Goal: Task Accomplishment & Management: Manage account settings

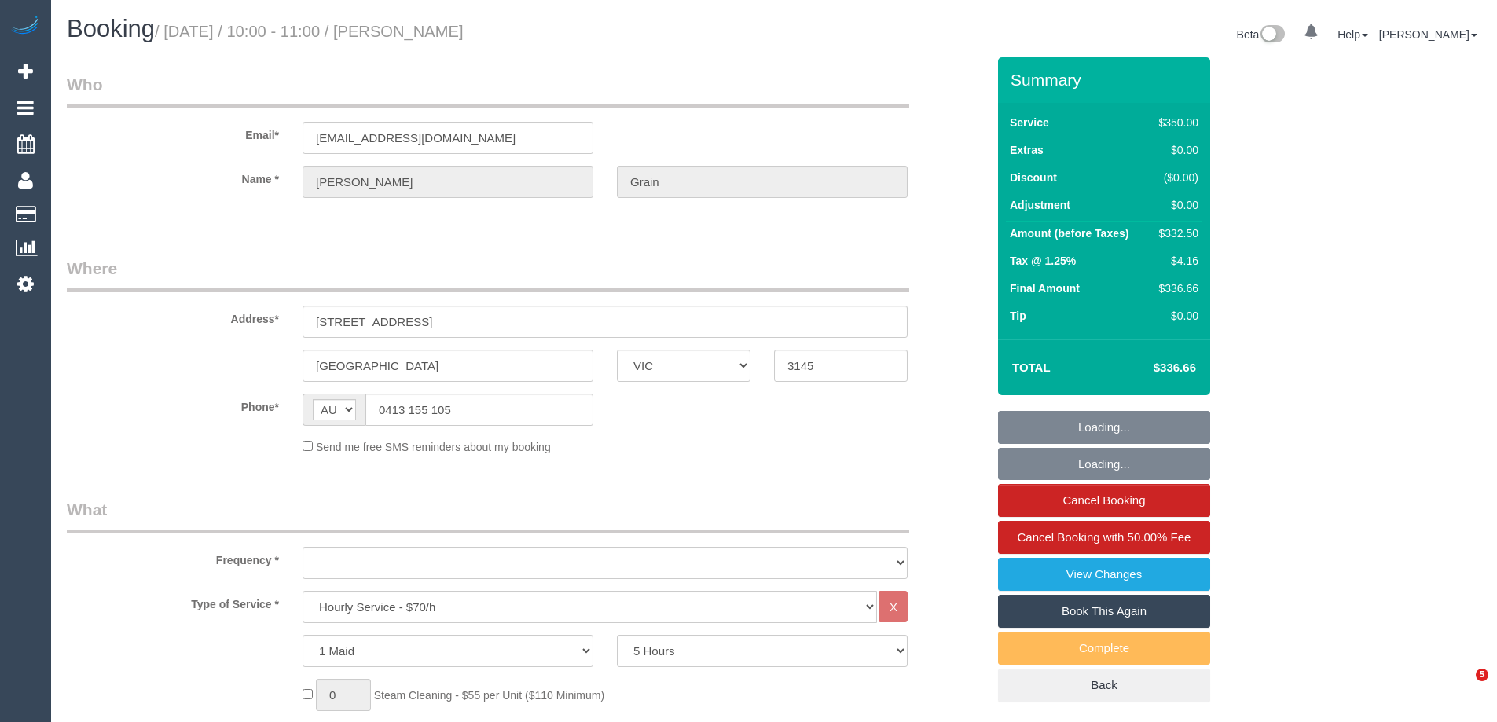
select select "VIC"
select select "300"
select select "object:2221"
select select "string:stripe-pm_1NdO782GScqysDRVEBuOWVeq"
select select "number:32"
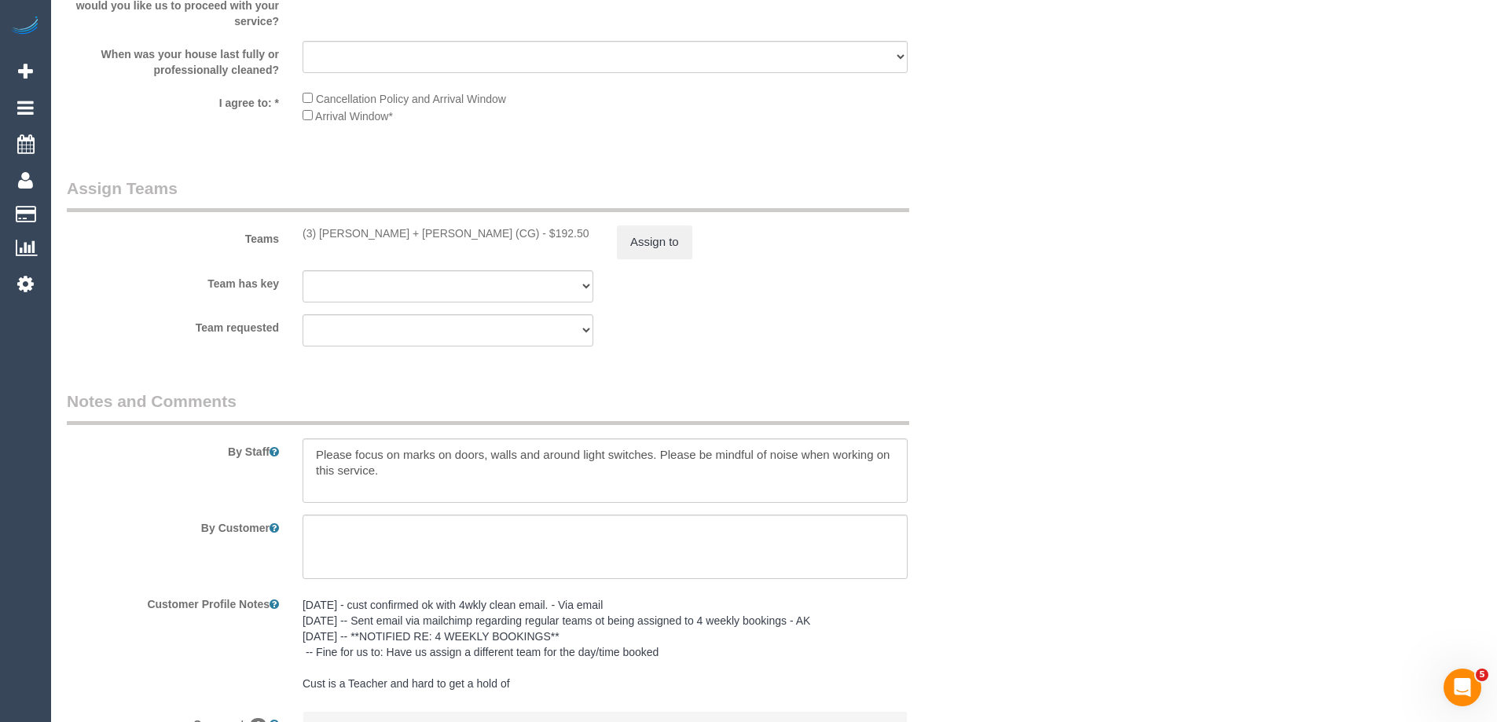
scroll to position [2529, 0]
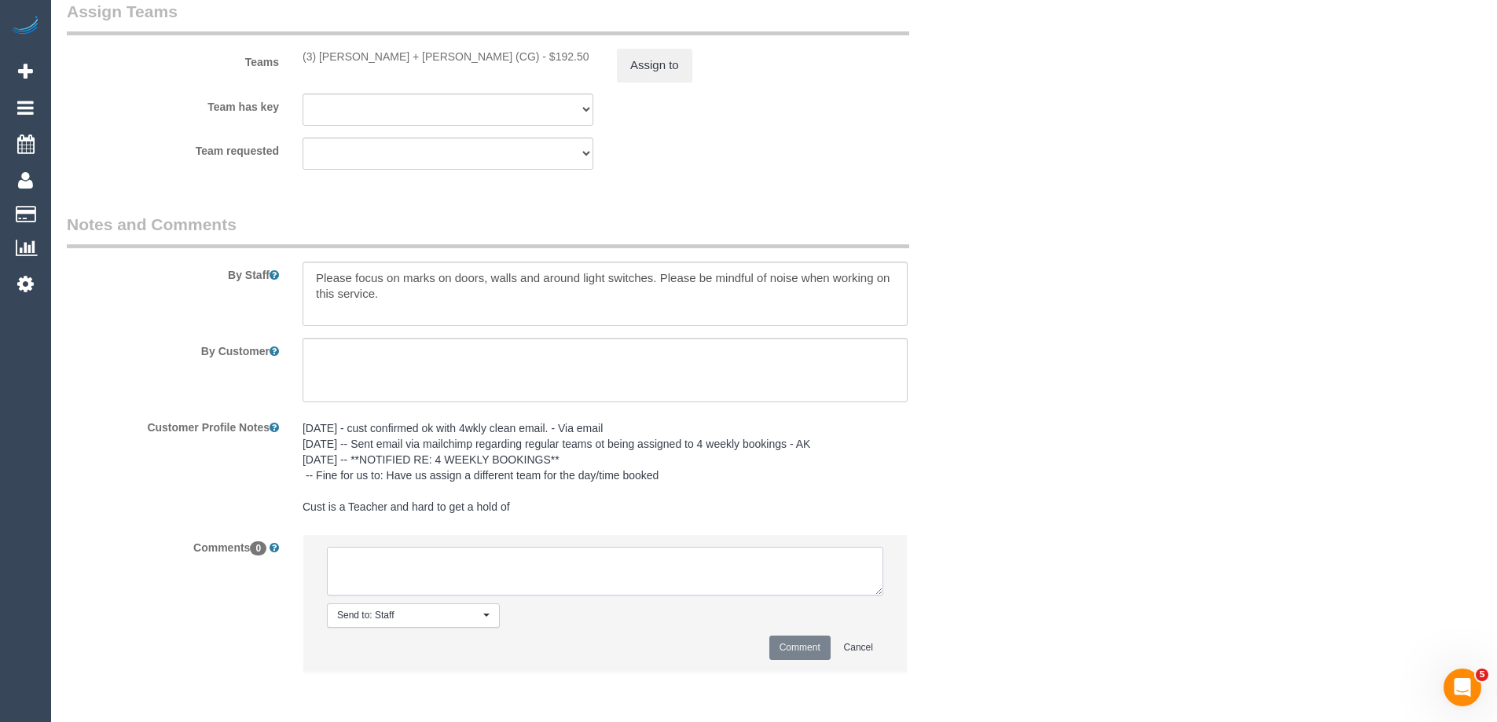
click at [475, 565] on textarea at bounding box center [605, 571] width 556 height 49
paste textarea "Cleaner(s) Unassigned: (3) [PERSON_NAME] + [PERSON_NAME] (CG) Reason Unassigned…"
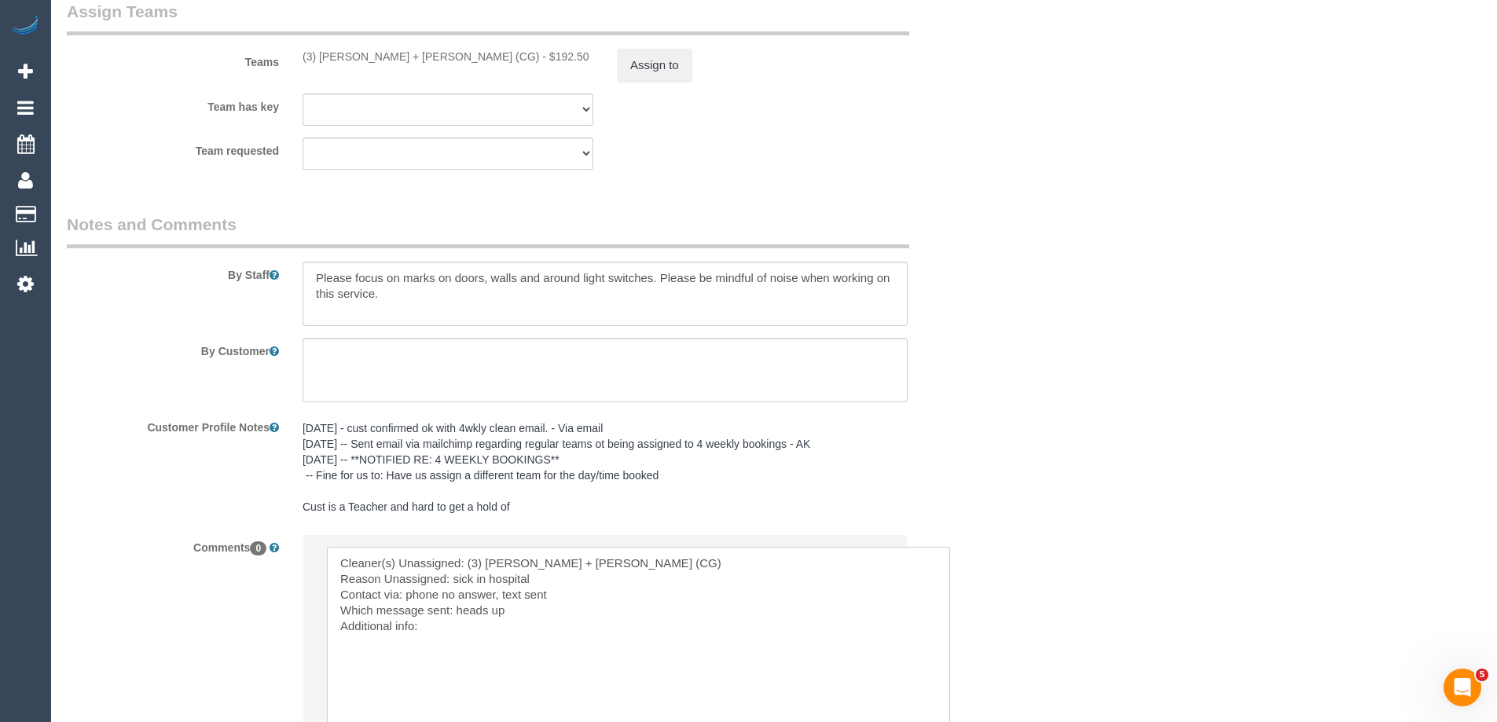
drag, startPoint x: 879, startPoint y: 587, endPoint x: 648, endPoint y: 639, distance: 236.9
drag, startPoint x: 500, startPoint y: 594, endPoint x: 408, endPoint y: 593, distance: 92.7
click at [408, 593] on textarea at bounding box center [639, 651] width 625 height 209
drag, startPoint x: 505, startPoint y: 610, endPoint x: 456, endPoint y: 603, distance: 49.3
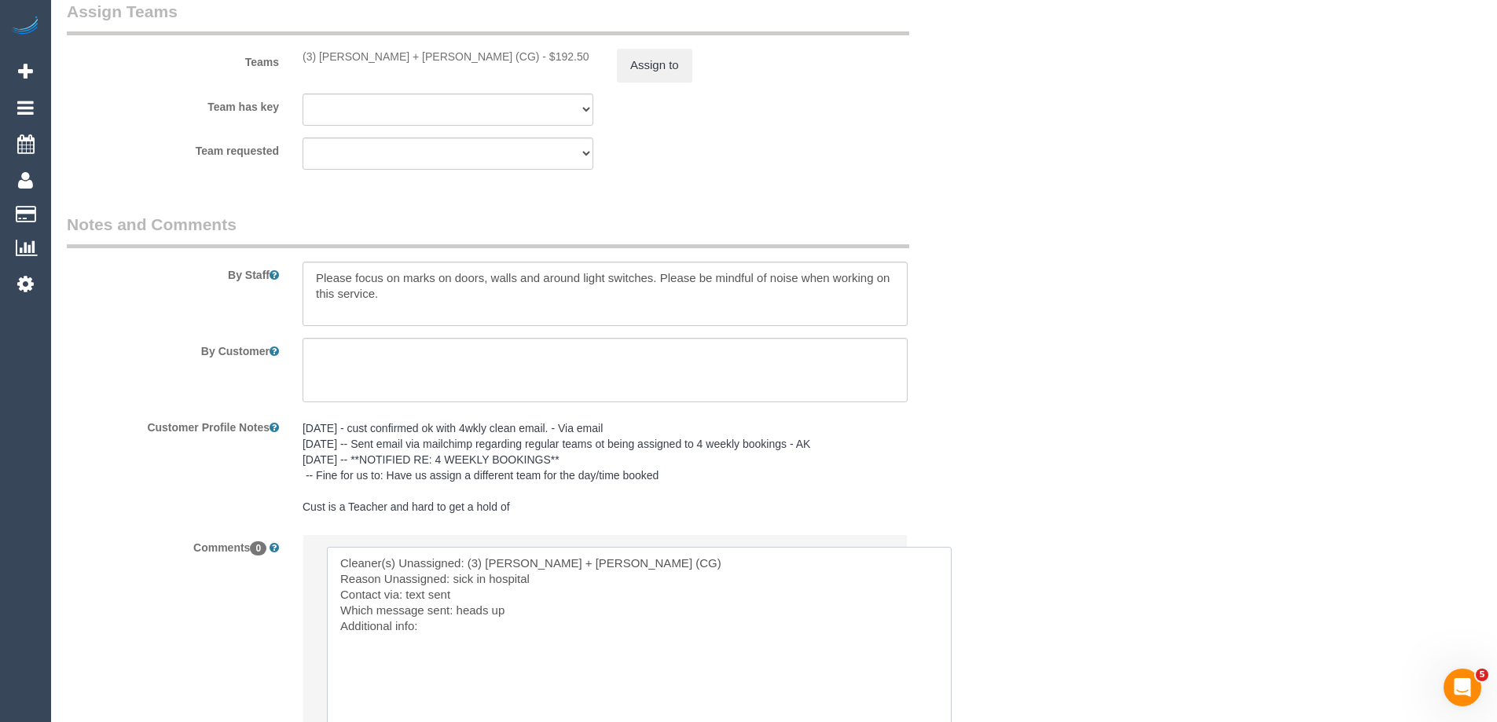
click at [456, 603] on textarea at bounding box center [639, 651] width 625 height 209
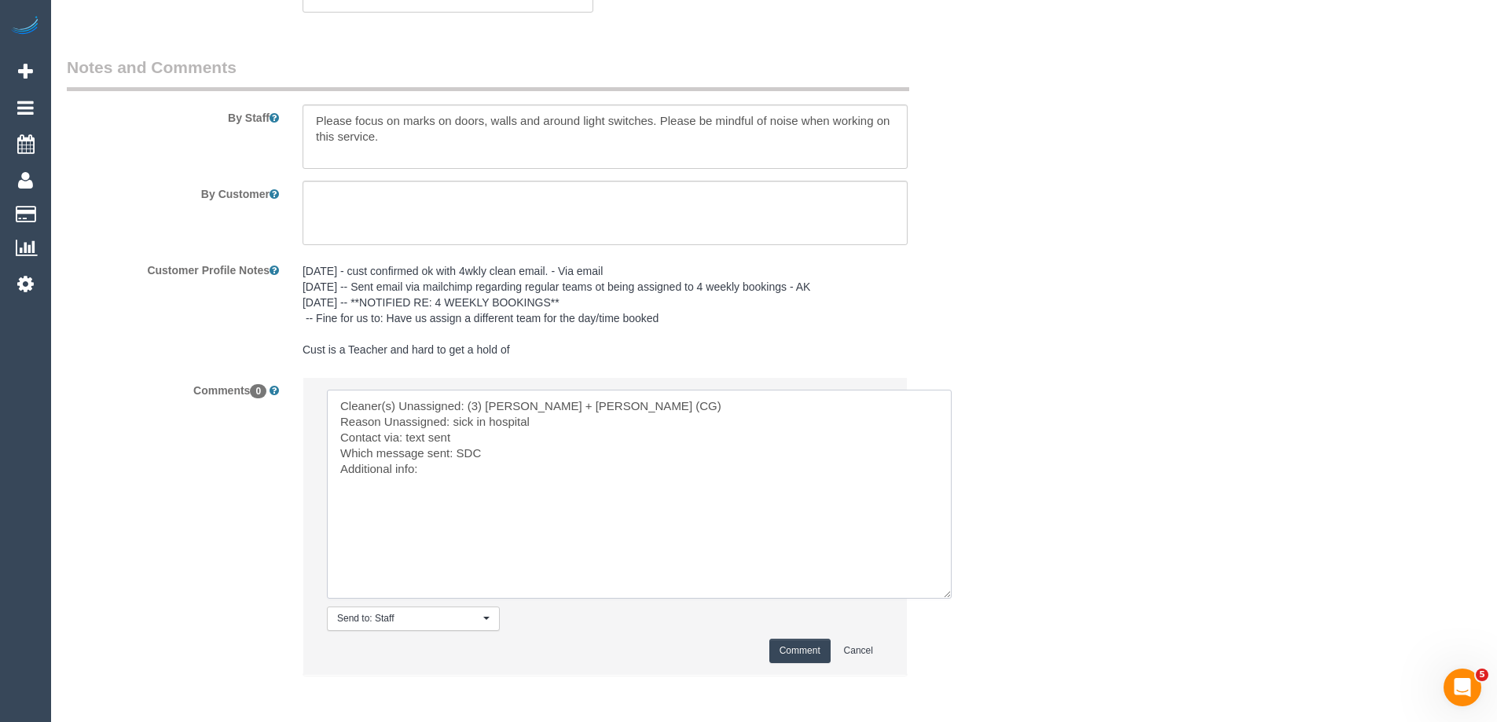
scroll to position [2754, 0]
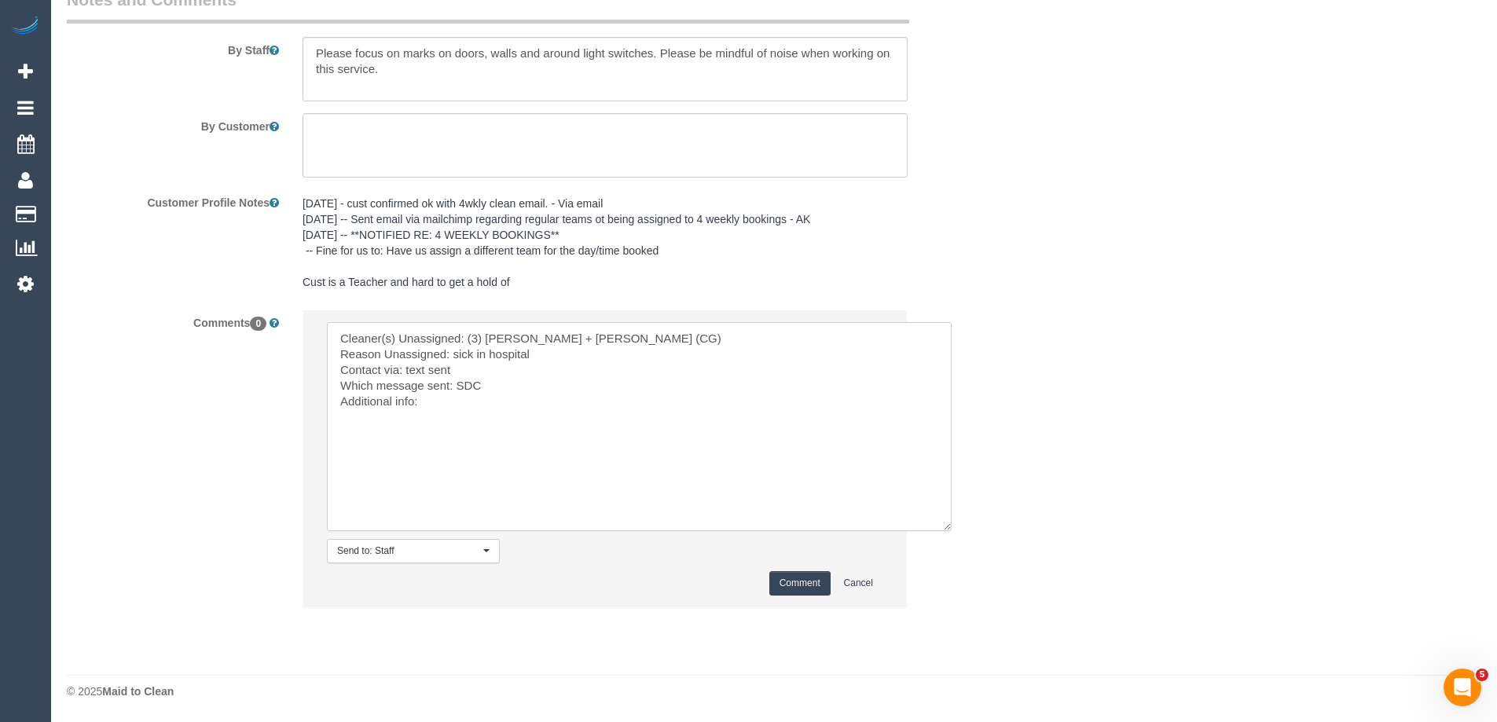
type textarea "Cleaner(s) Unassigned: (3) [PERSON_NAME] + [PERSON_NAME] (CG) Reason Unassigned…"
click at [805, 584] on button "Comment" at bounding box center [799, 583] width 61 height 24
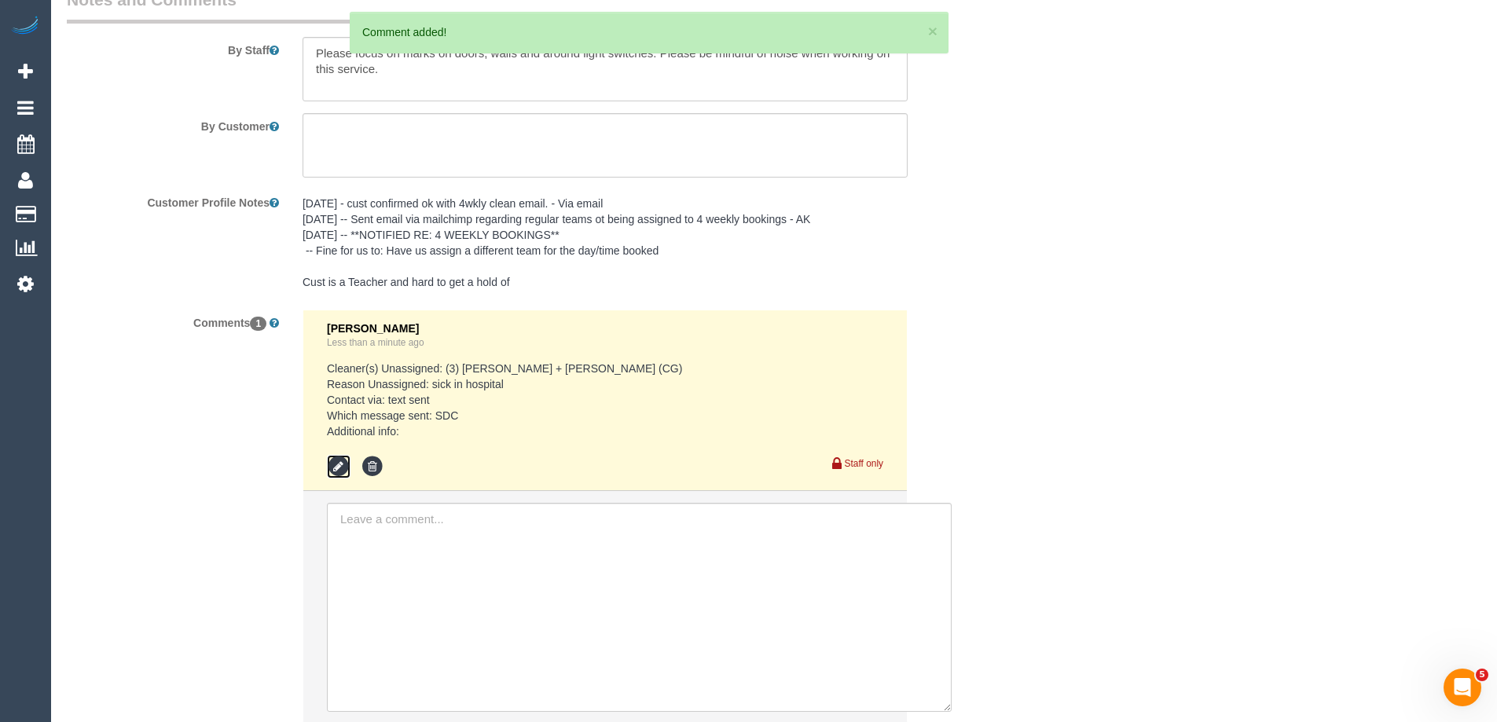
click at [338, 464] on icon at bounding box center [339, 467] width 24 height 24
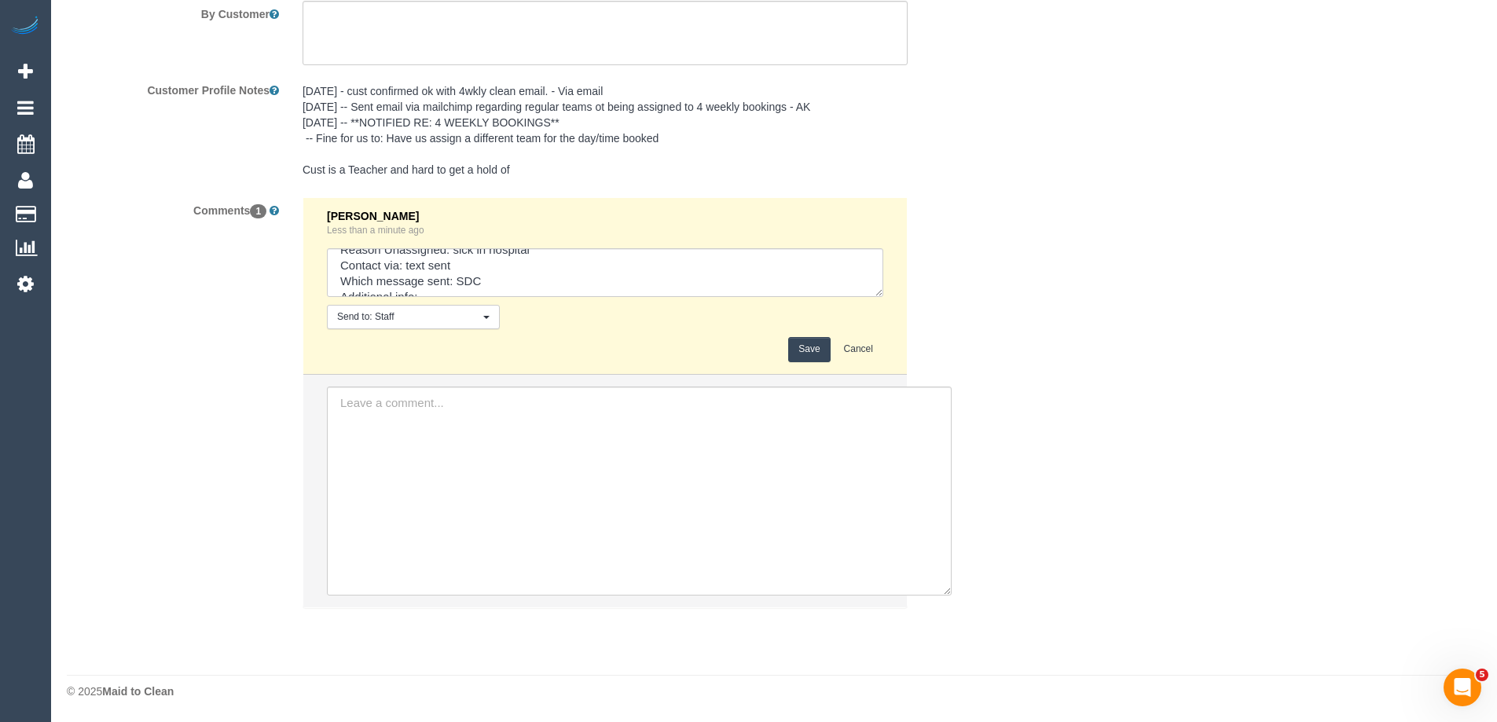
scroll to position [47, 0]
click at [515, 266] on textarea at bounding box center [605, 272] width 556 height 49
type textarea "Cleaner(s) Unassigned: (3) [PERSON_NAME] + [PERSON_NAME] (CG) Reason Unassigned…"
click at [818, 356] on button "Save" at bounding box center [809, 349] width 42 height 24
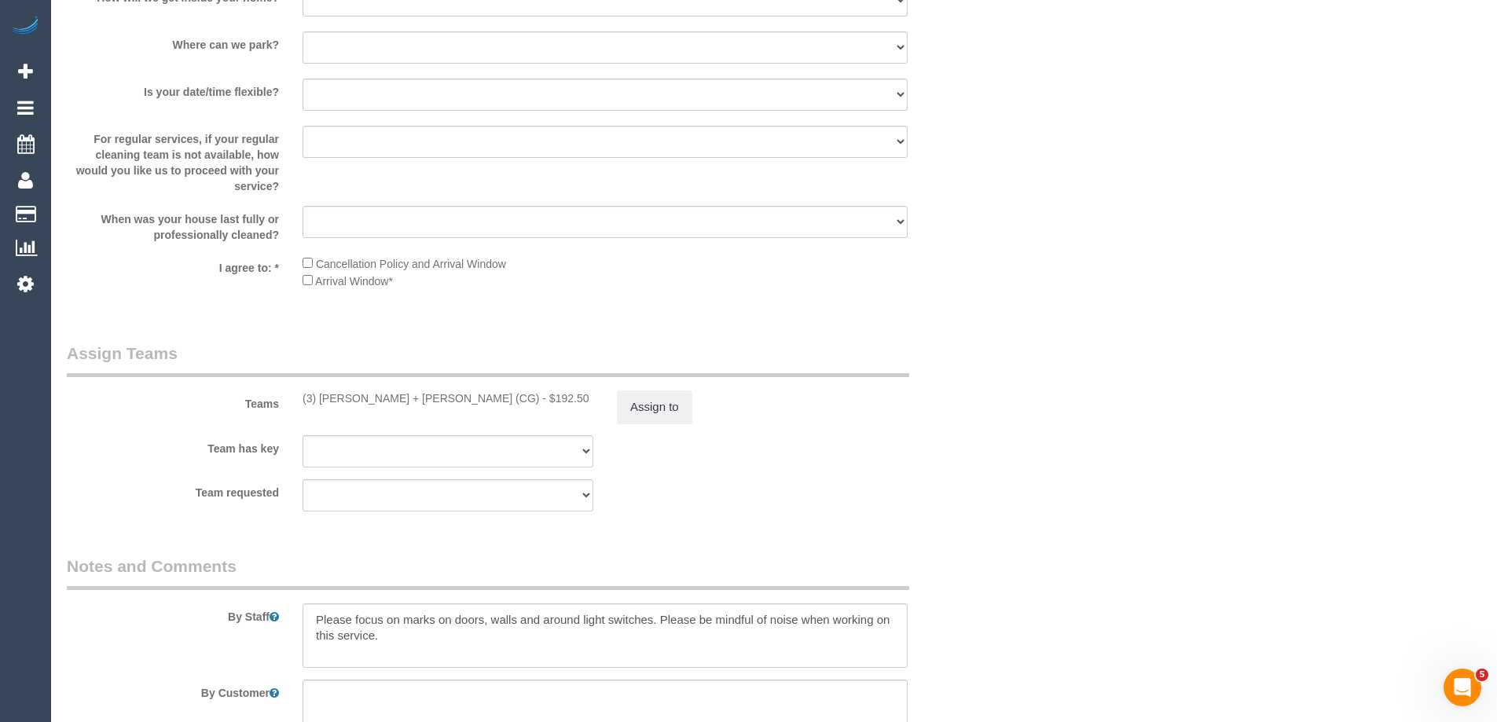
scroll to position [2159, 0]
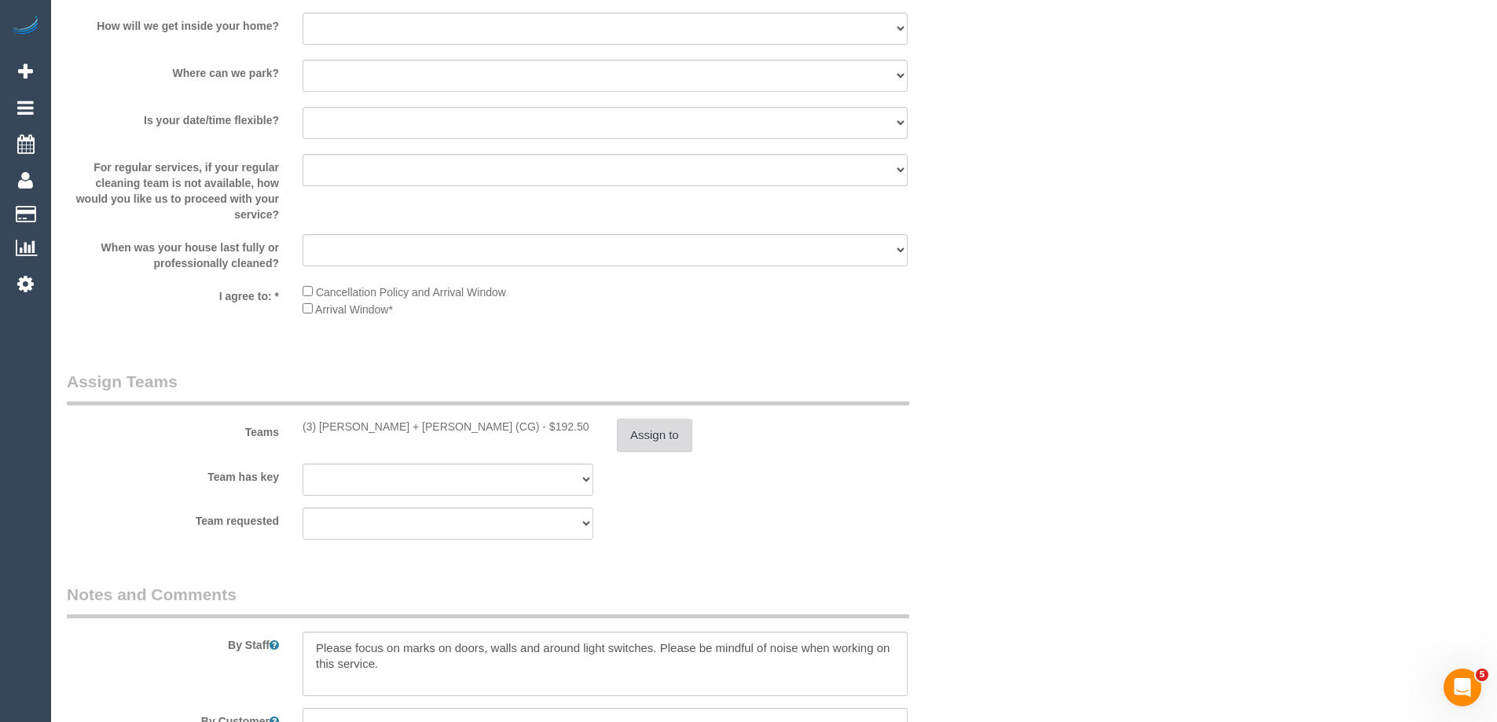
click at [656, 429] on button "Assign to" at bounding box center [654, 435] width 75 height 33
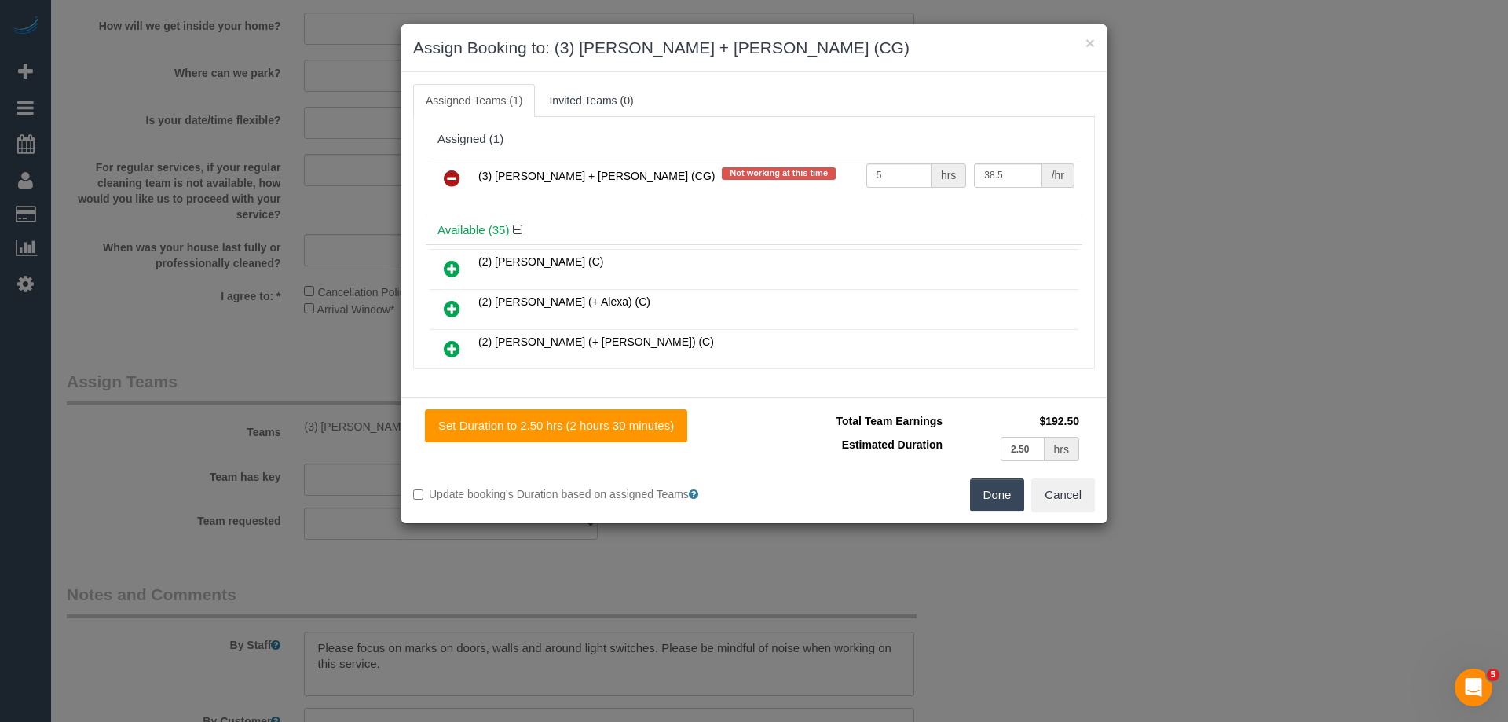
click at [453, 180] on icon at bounding box center [452, 178] width 16 height 19
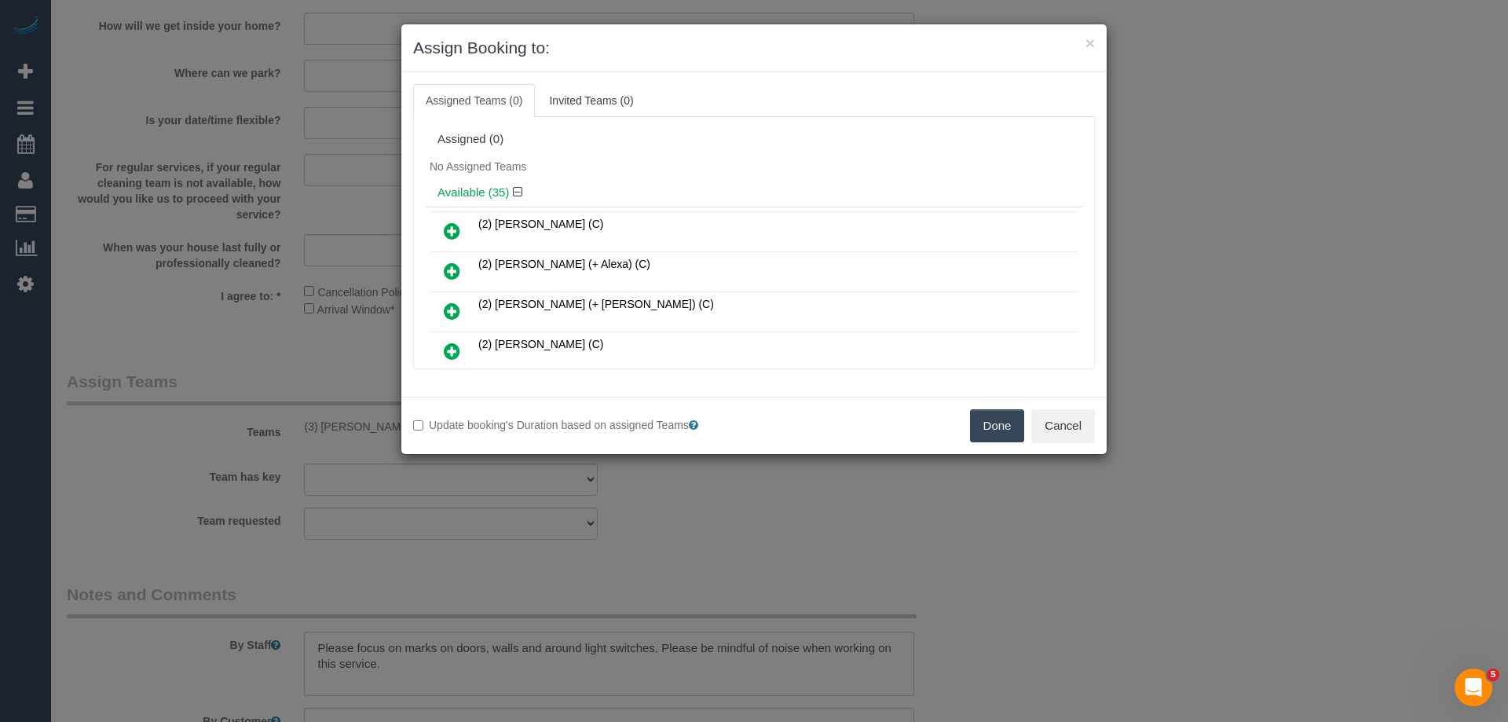
click at [1017, 433] on button "Done" at bounding box center [997, 425] width 55 height 33
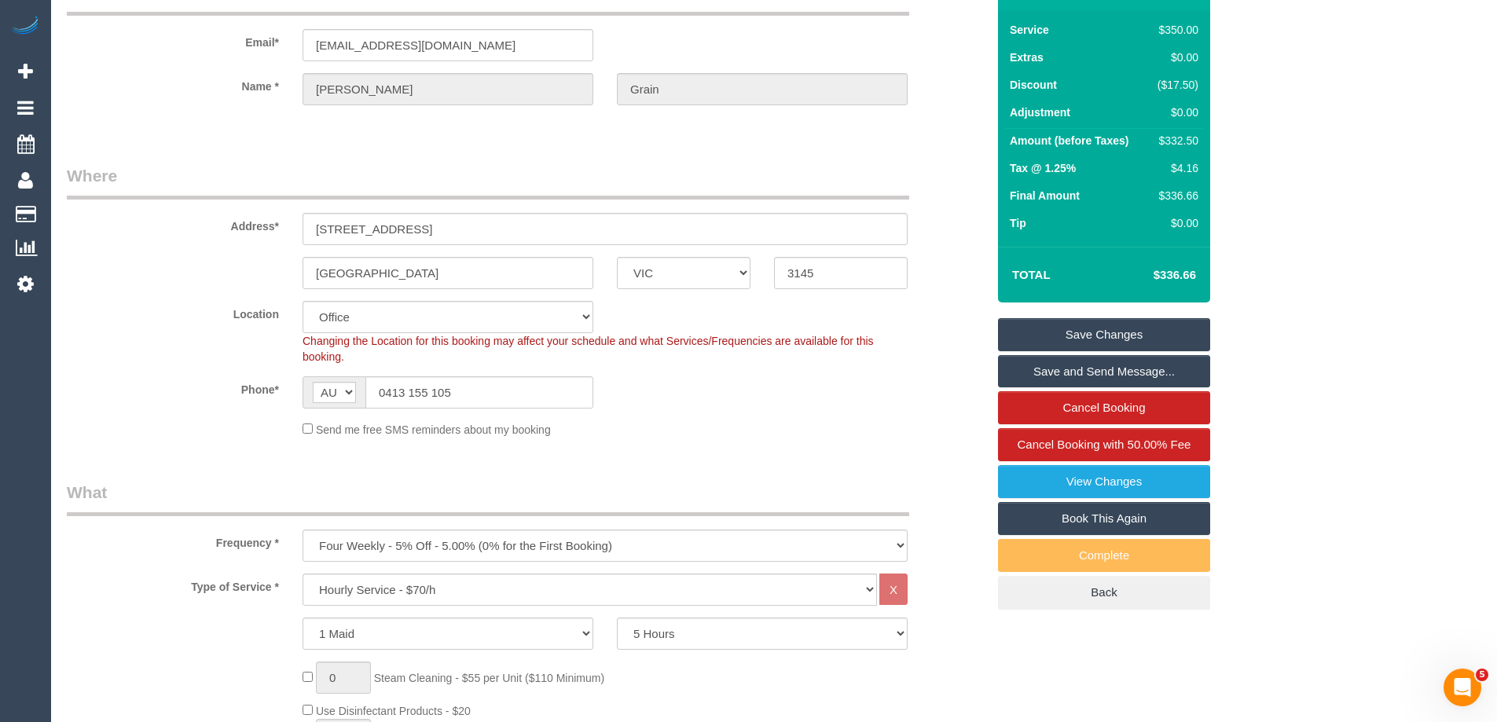
scroll to position [0, 0]
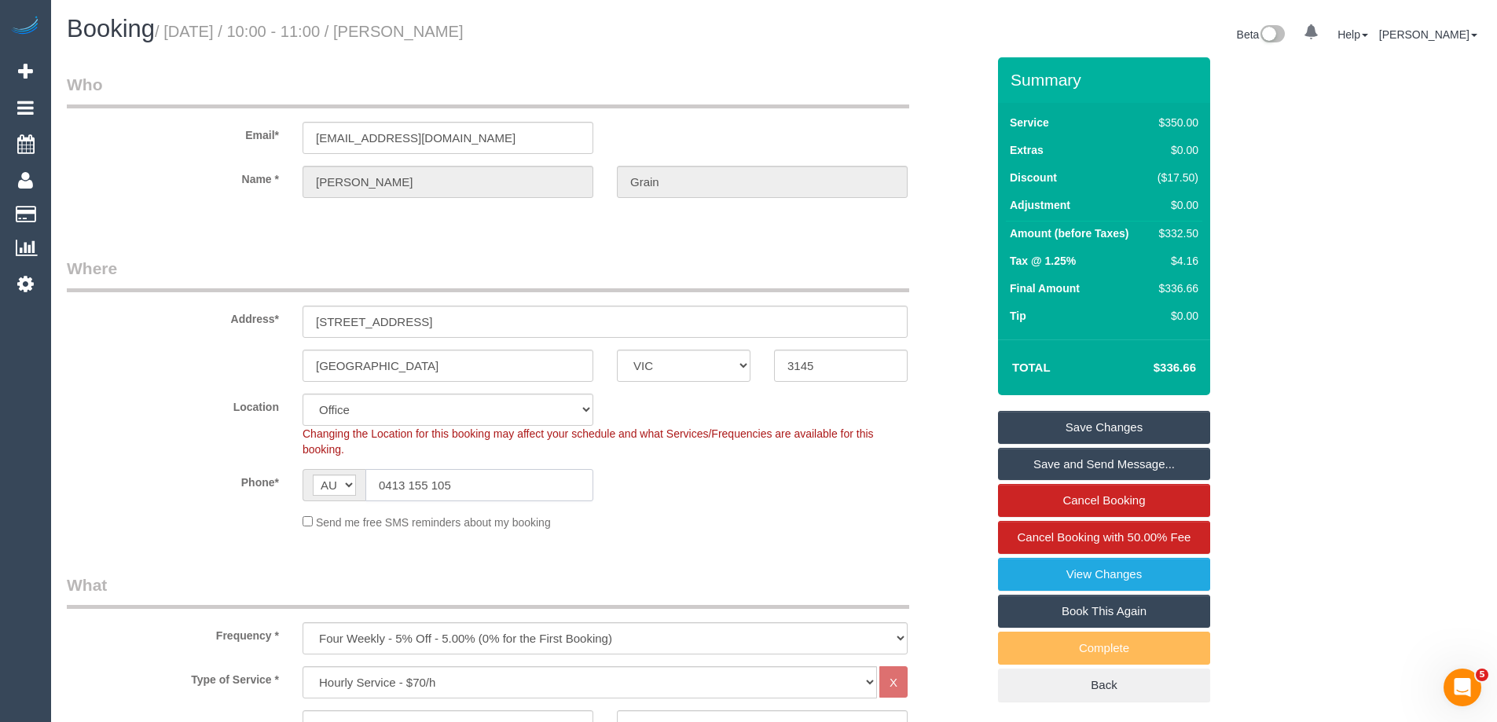
drag, startPoint x: 469, startPoint y: 495, endPoint x: 9, endPoint y: 513, distance: 460.7
click at [254, 493] on div "Phone* AF AL DZ AD AO AI AQ AG AR AM AW AU AT AZ BS BH BD BB BY BE BZ BJ BM BT …" at bounding box center [526, 485] width 943 height 32
click at [1129, 416] on link "Save Changes" at bounding box center [1104, 427] width 212 height 33
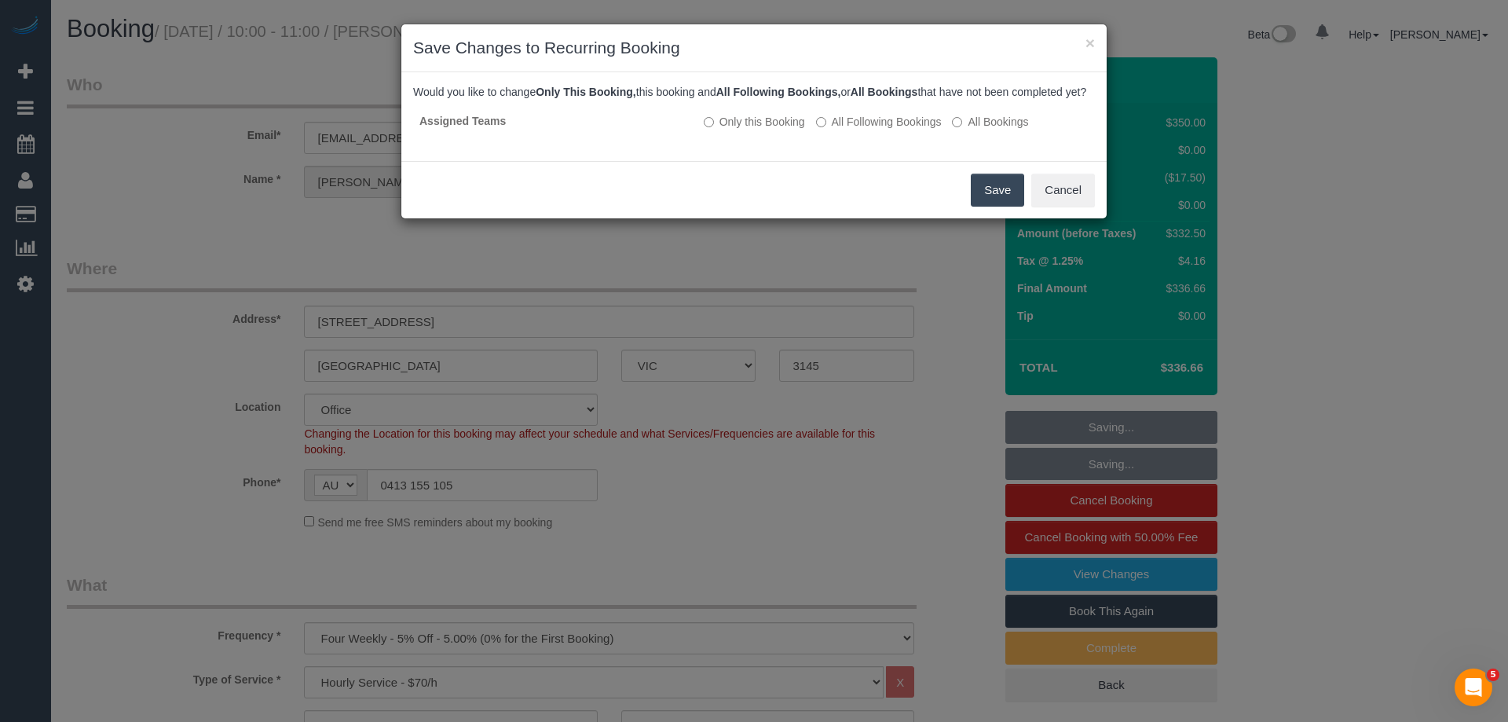
click at [999, 198] on button "Save" at bounding box center [997, 190] width 53 height 33
